Goal: Transaction & Acquisition: Subscribe to service/newsletter

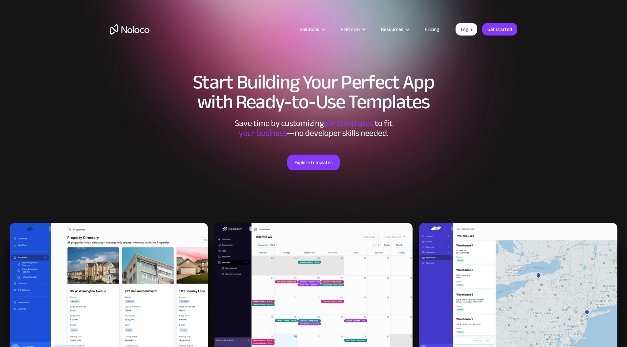
click at [435, 24] on div "Solutions Use Cases Business Types Project Management Keep track of customers, …" at bounding box center [313, 35] width 421 height 39
click at [436, 29] on link "Pricing" at bounding box center [432, 29] width 31 height 9
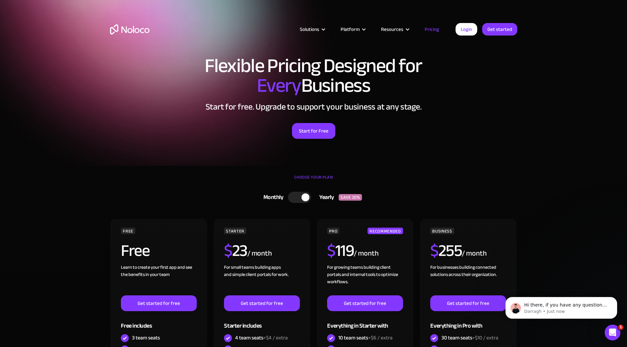
click at [437, 29] on link "Pricing" at bounding box center [432, 29] width 31 height 9
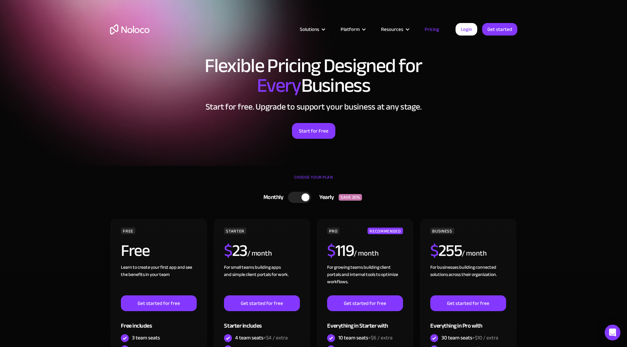
click at [292, 200] on div at bounding box center [299, 197] width 23 height 11
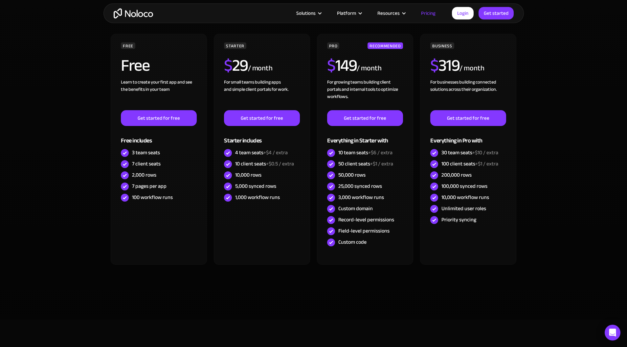
scroll to position [181, 0]
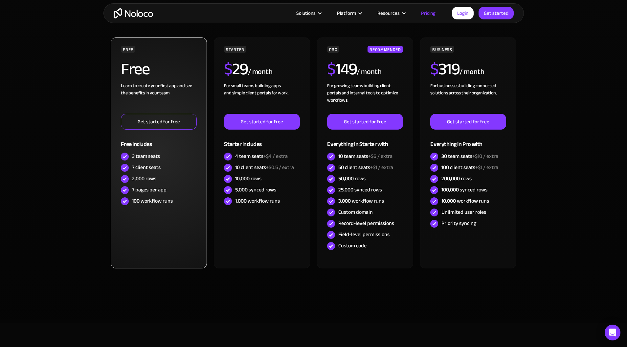
click at [143, 121] on link "Get started for free" at bounding box center [159, 122] width 76 height 16
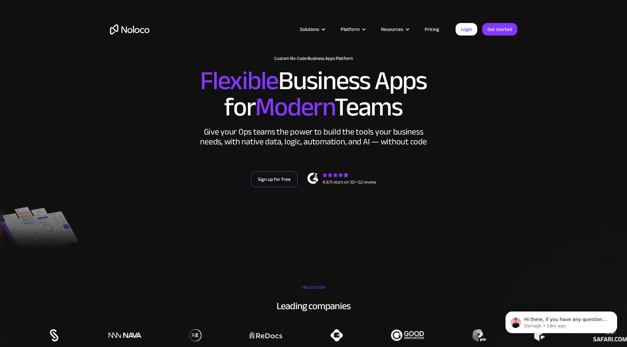
click at [280, 181] on link "Sign up for free" at bounding box center [274, 179] width 47 height 16
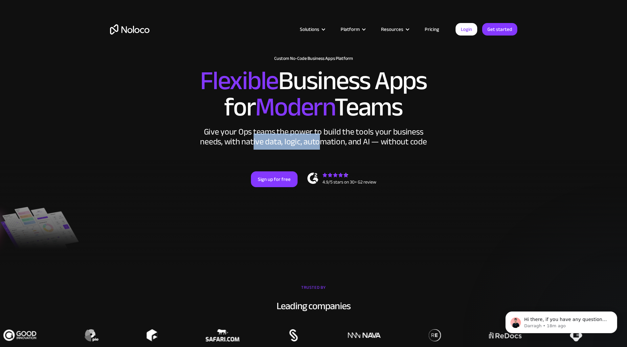
drag, startPoint x: 257, startPoint y: 146, endPoint x: 324, endPoint y: 144, distance: 67.4
click at [322, 144] on div "Give your Ops teams the power to build the tools your business needs, with nati…" at bounding box center [314, 137] width 230 height 20
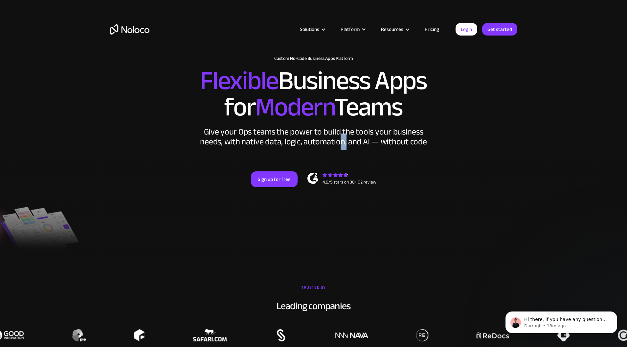
drag, startPoint x: 340, startPoint y: 143, endPoint x: 353, endPoint y: 143, distance: 12.2
click at [353, 143] on div "Give your Ops teams the power to build the tools your business needs, with nati…" at bounding box center [314, 137] width 230 height 20
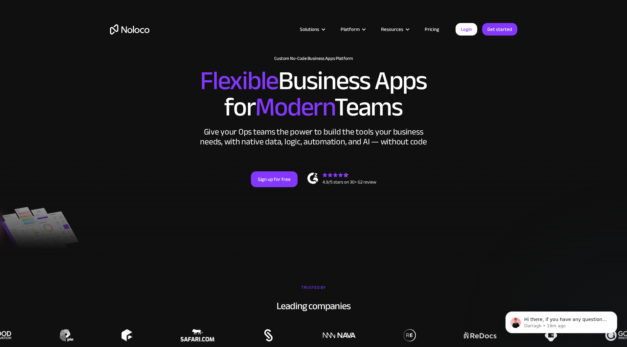
drag, startPoint x: 369, startPoint y: 143, endPoint x: 374, endPoint y: 143, distance: 4.3
click at [371, 143] on div "Give your Ops teams the power to build the tools your business needs, with nati…" at bounding box center [314, 137] width 230 height 20
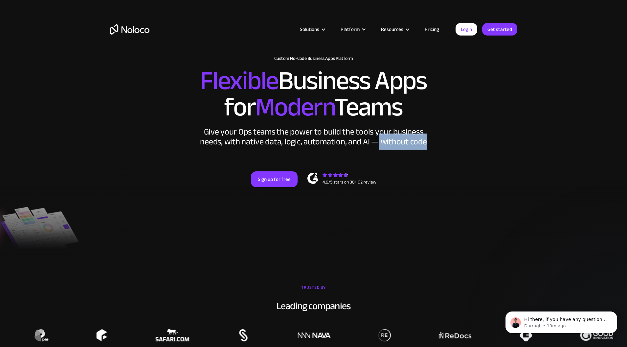
drag, startPoint x: 376, startPoint y: 142, endPoint x: 448, endPoint y: 140, distance: 72.3
click at [448, 140] on div "New: Connect Noloco to Stripe Custom No-Code Business Apps Platform Flexible Bu…" at bounding box center [313, 127] width 421 height 157
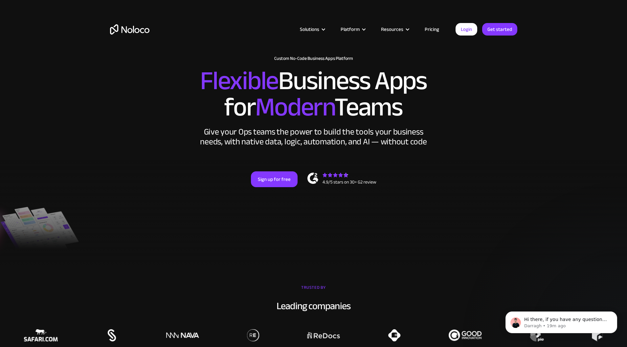
drag, startPoint x: 268, startPoint y: 144, endPoint x: 249, endPoint y: 145, distance: 19.1
click at [267, 145] on div "Give your Ops teams the power to build the tools your business needs, with nati…" at bounding box center [314, 137] width 230 height 20
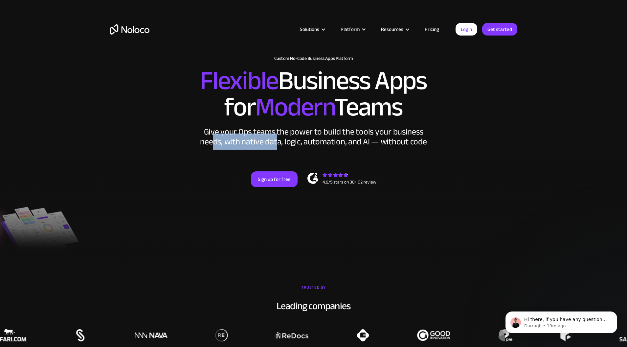
drag, startPoint x: 216, startPoint y: 142, endPoint x: 280, endPoint y: 142, distance: 64.1
click at [280, 142] on div "Give your Ops teams the power to build the tools your business needs, with nati…" at bounding box center [314, 137] width 230 height 20
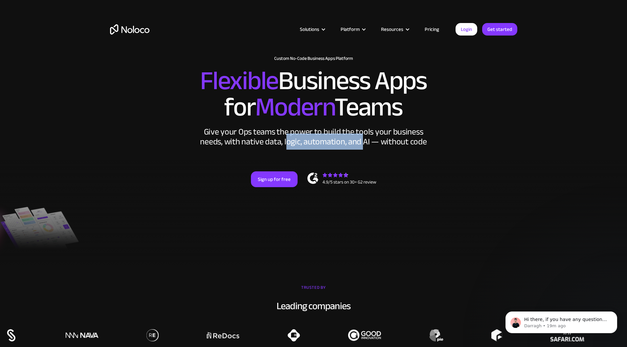
drag, startPoint x: 287, startPoint y: 142, endPoint x: 367, endPoint y: 139, distance: 79.6
click at [363, 143] on div "Give your Ops teams the power to build the tools your business needs, with nati…" at bounding box center [314, 137] width 230 height 20
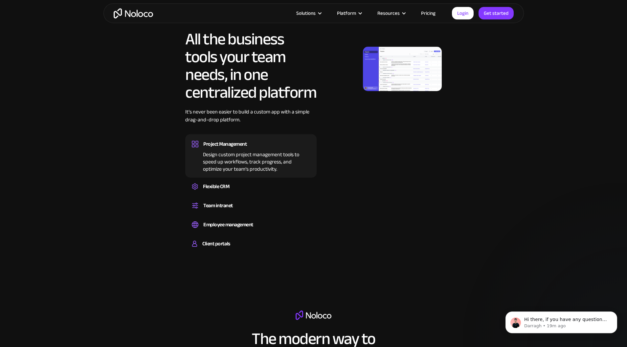
scroll to position [363, 0]
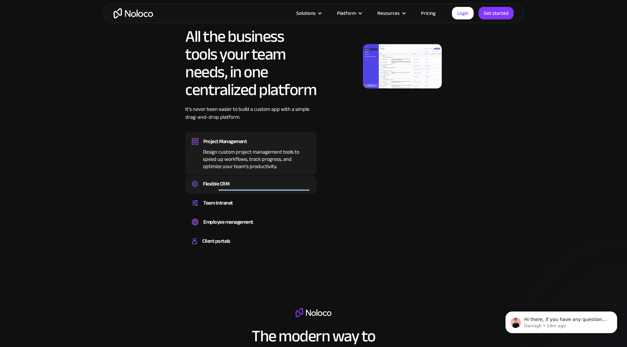
click at [218, 191] on div "Flexible CRM Create a custom CRM that you can adapt to your business’s needs, c…" at bounding box center [250, 184] width 131 height 18
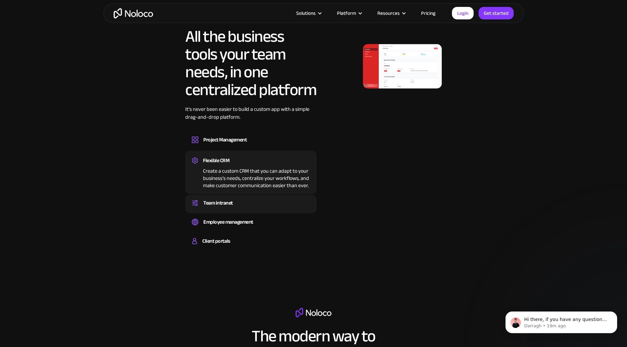
click at [209, 205] on div "Team intranet" at bounding box center [218, 203] width 30 height 10
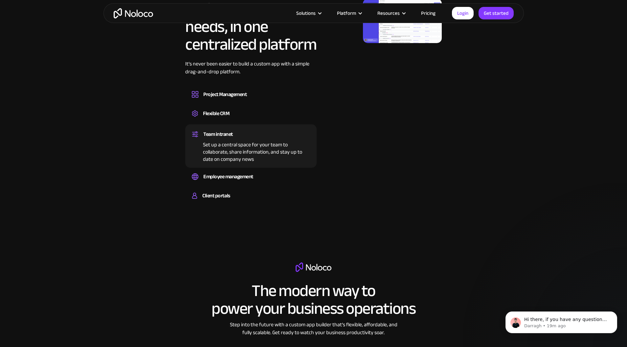
scroll to position [453, 0]
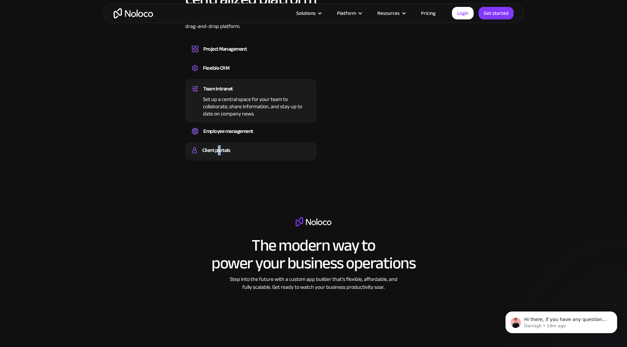
click at [220, 152] on div "Client portals" at bounding box center [216, 150] width 28 height 10
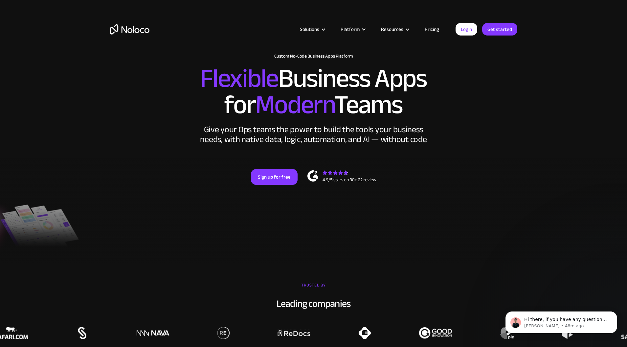
scroll to position [0, 0]
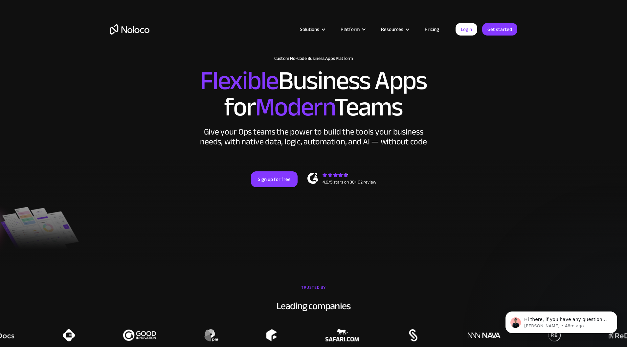
click at [423, 30] on link "Pricing" at bounding box center [432, 29] width 31 height 9
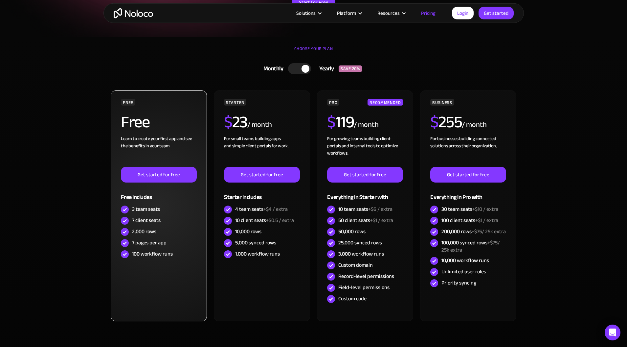
scroll to position [136, 0]
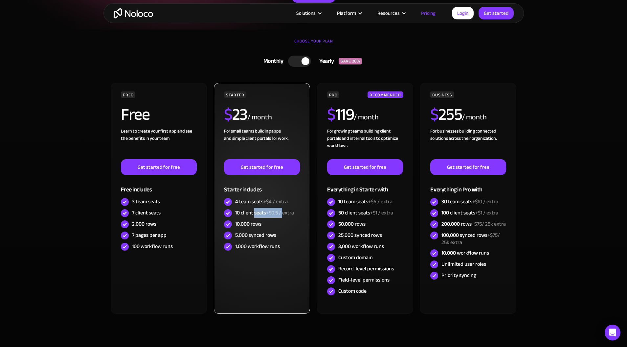
drag, startPoint x: 255, startPoint y: 212, endPoint x: 283, endPoint y: 210, distance: 28.0
click at [283, 210] on div "10 client seats +$0.5 / extra" at bounding box center [264, 212] width 59 height 7
click at [287, 210] on span "+$0.5 / extra" at bounding box center [280, 213] width 28 height 10
drag, startPoint x: 295, startPoint y: 211, endPoint x: 226, endPoint y: 210, distance: 69.3
click at [226, 210] on div "10 client seats +$0.5 / extra" at bounding box center [262, 212] width 76 height 11
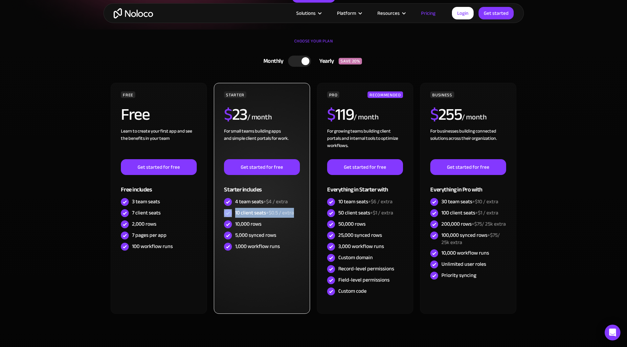
click at [249, 210] on div "10 client seats +$0.5 / extra" at bounding box center [264, 212] width 59 height 7
